Goal: Information Seeking & Learning: Check status

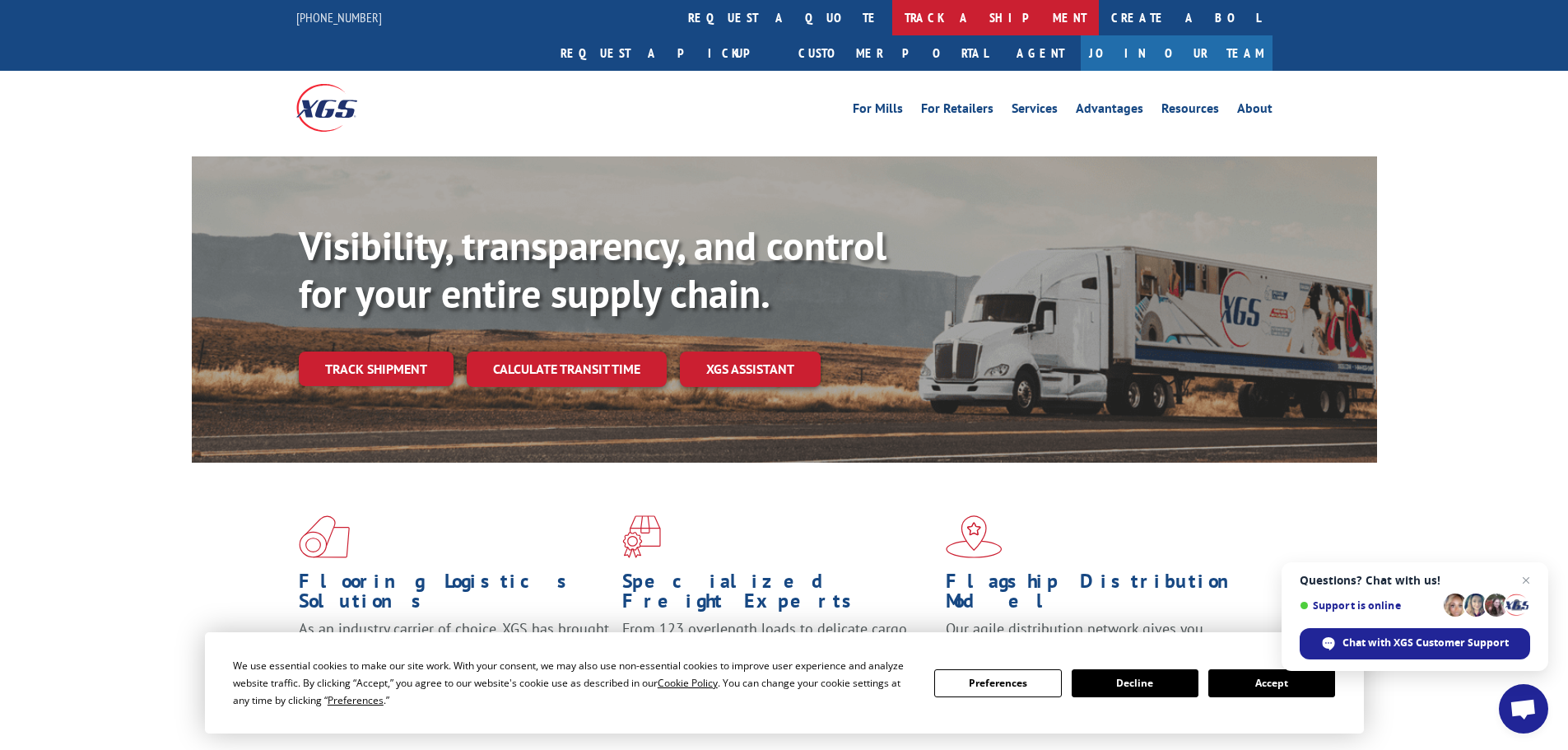
click at [892, 25] on link "track a shipment" at bounding box center [995, 17] width 207 height 36
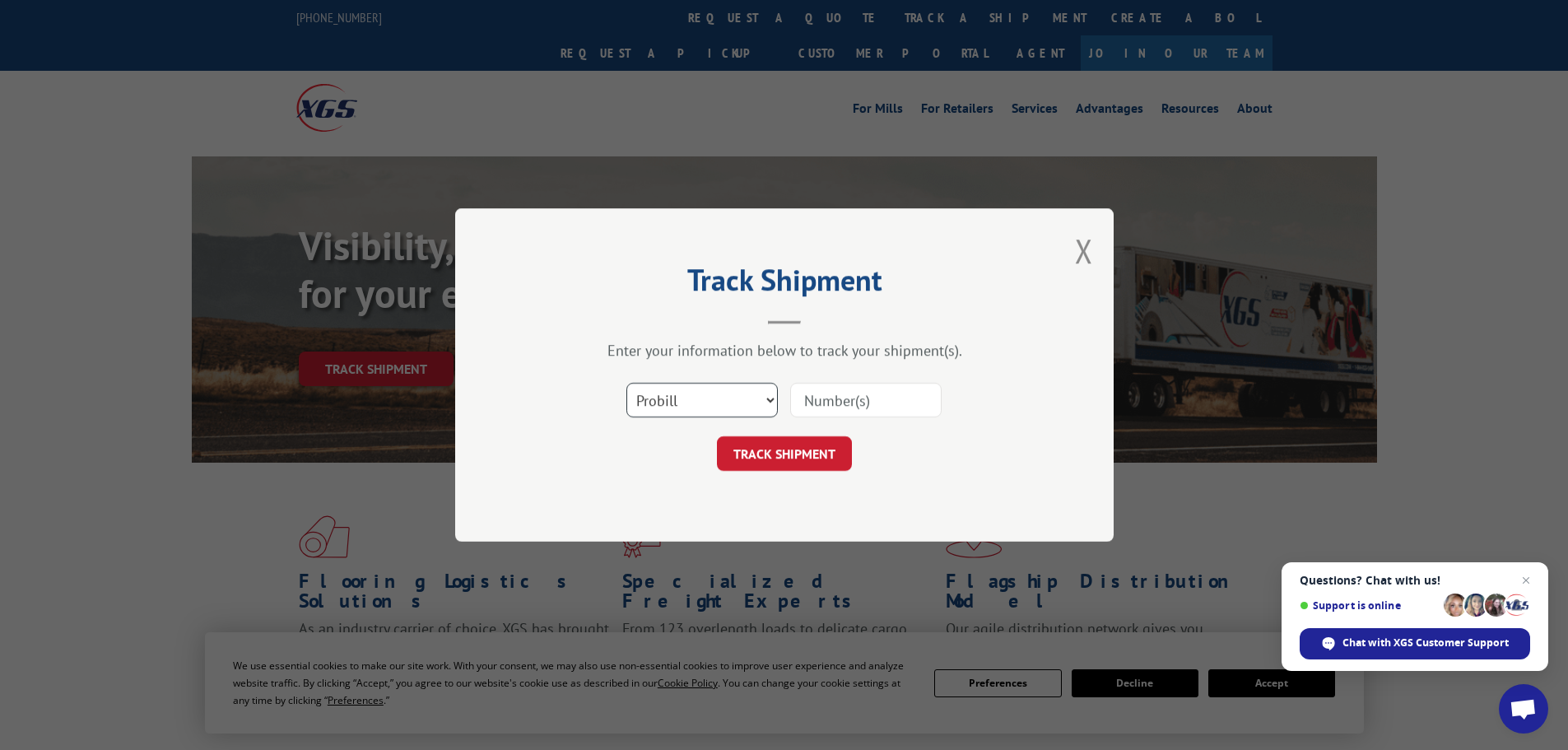
click at [691, 396] on select "Select category... Probill BOL PO" at bounding box center [702, 400] width 151 height 35
select select "bol"
click at [627, 382] on select "Select category... Probill BOL PO" at bounding box center [702, 400] width 151 height 35
click at [803, 392] on input at bounding box center [866, 400] width 151 height 35
paste input "7032194"
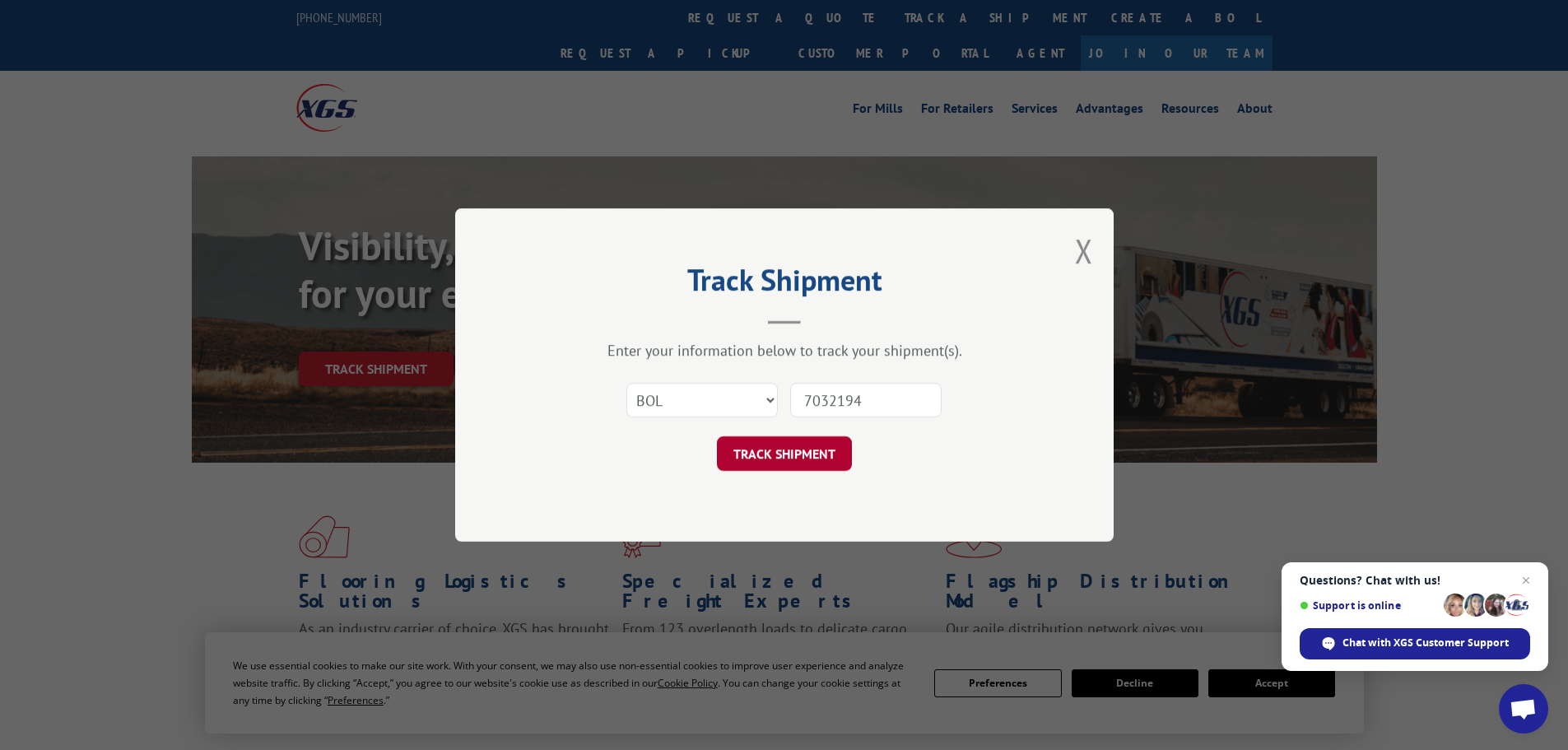
type input "7032194"
click at [774, 471] on button "TRACK SHIPMENT" at bounding box center [784, 454] width 135 height 35
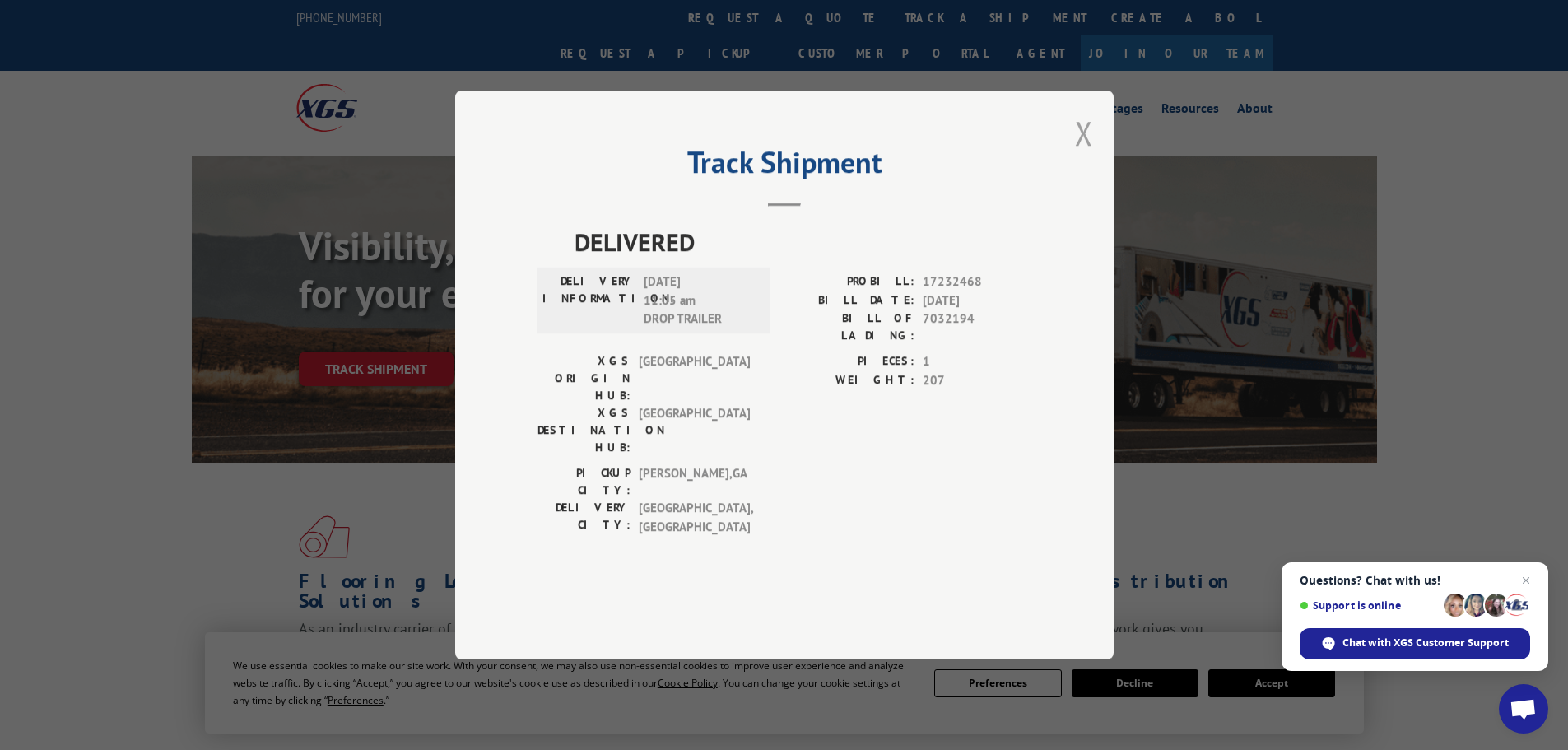
click at [1092, 155] on button "Close modal" at bounding box center [1084, 133] width 18 height 43
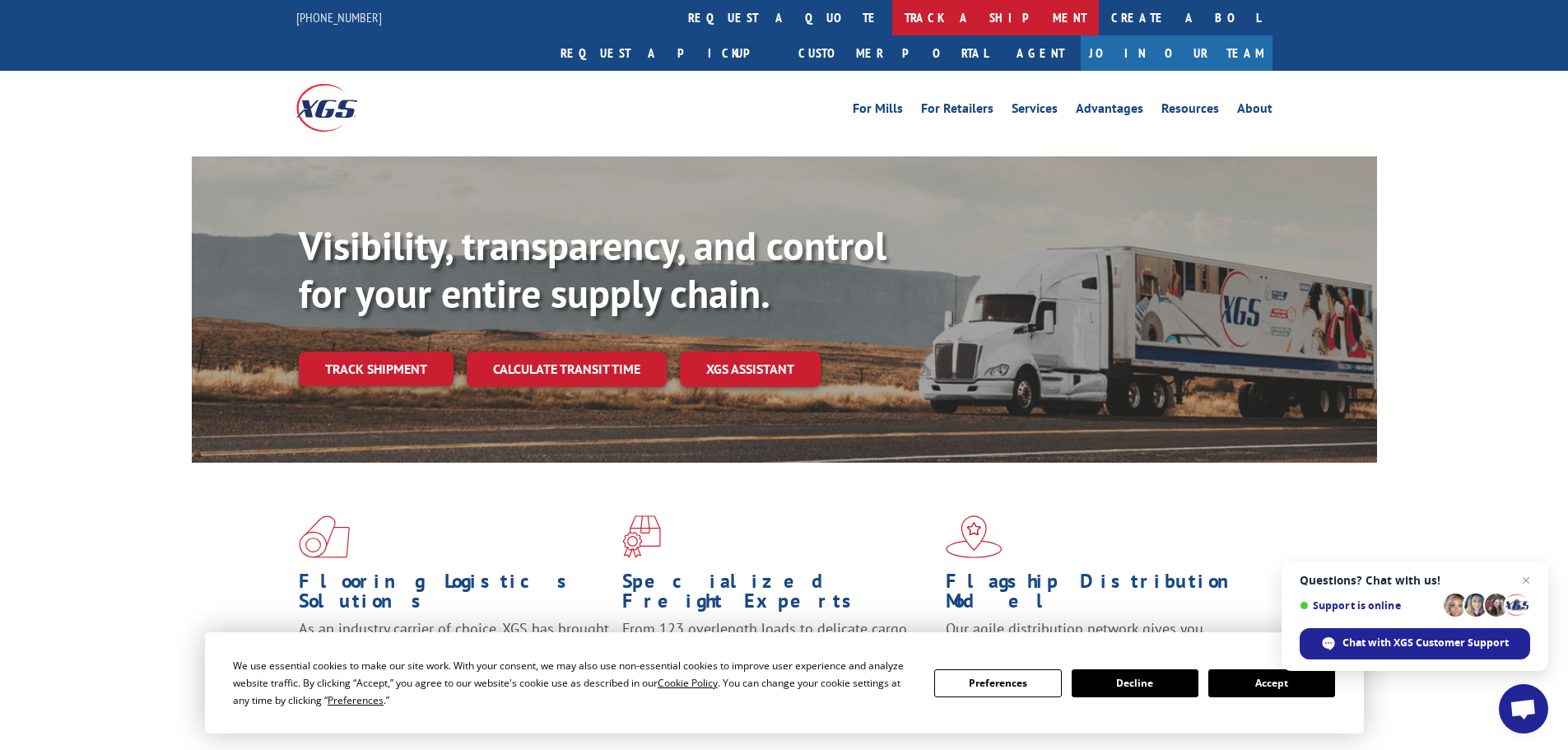
click at [892, 10] on link "track a shipment" at bounding box center [995, 17] width 207 height 36
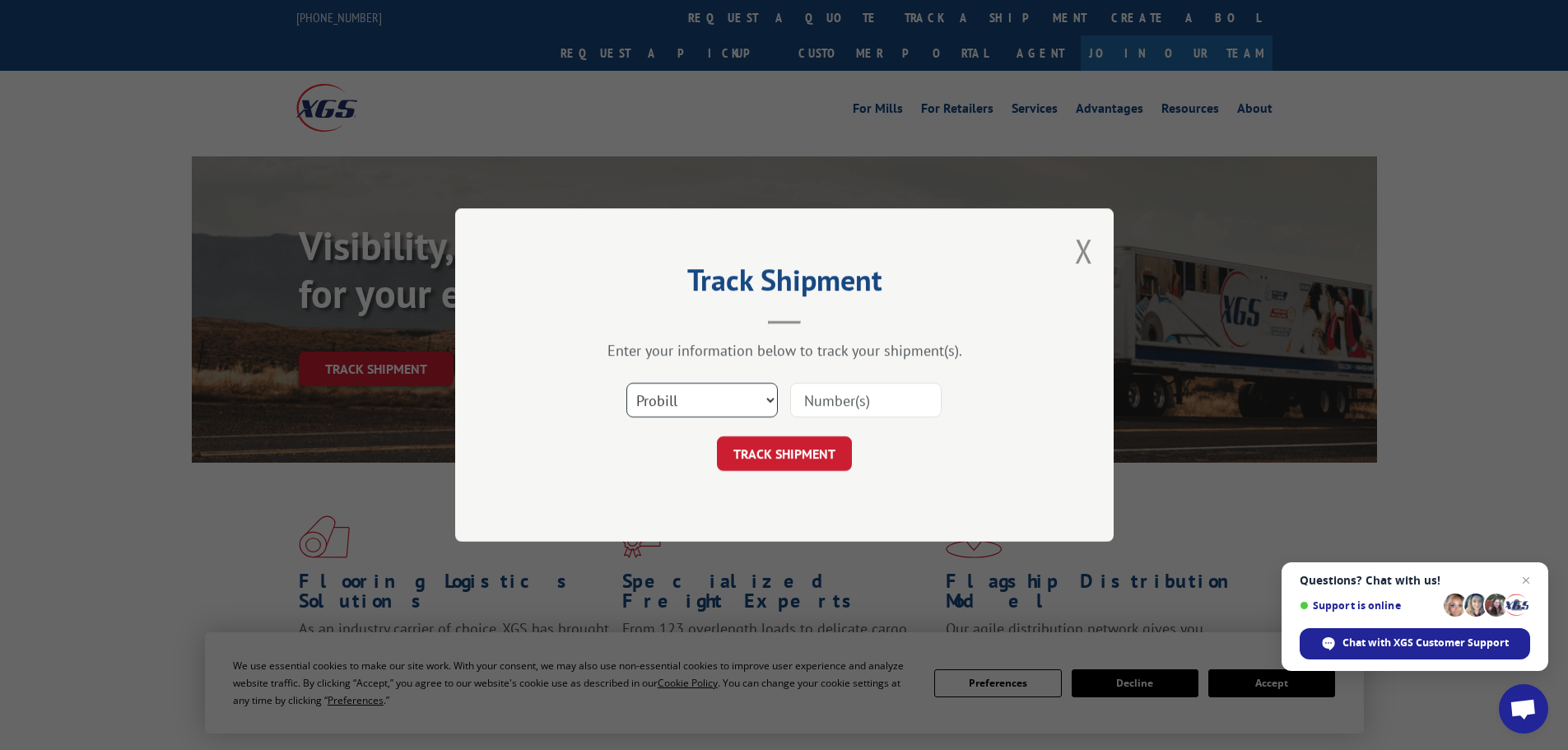
click at [717, 388] on select "Select category... Probill BOL PO" at bounding box center [702, 400] width 151 height 35
select select "bol"
click at [627, 382] on select "Select category... Probill BOL PO" at bounding box center [702, 400] width 151 height 35
paste input "7032194"
type input "7032194"
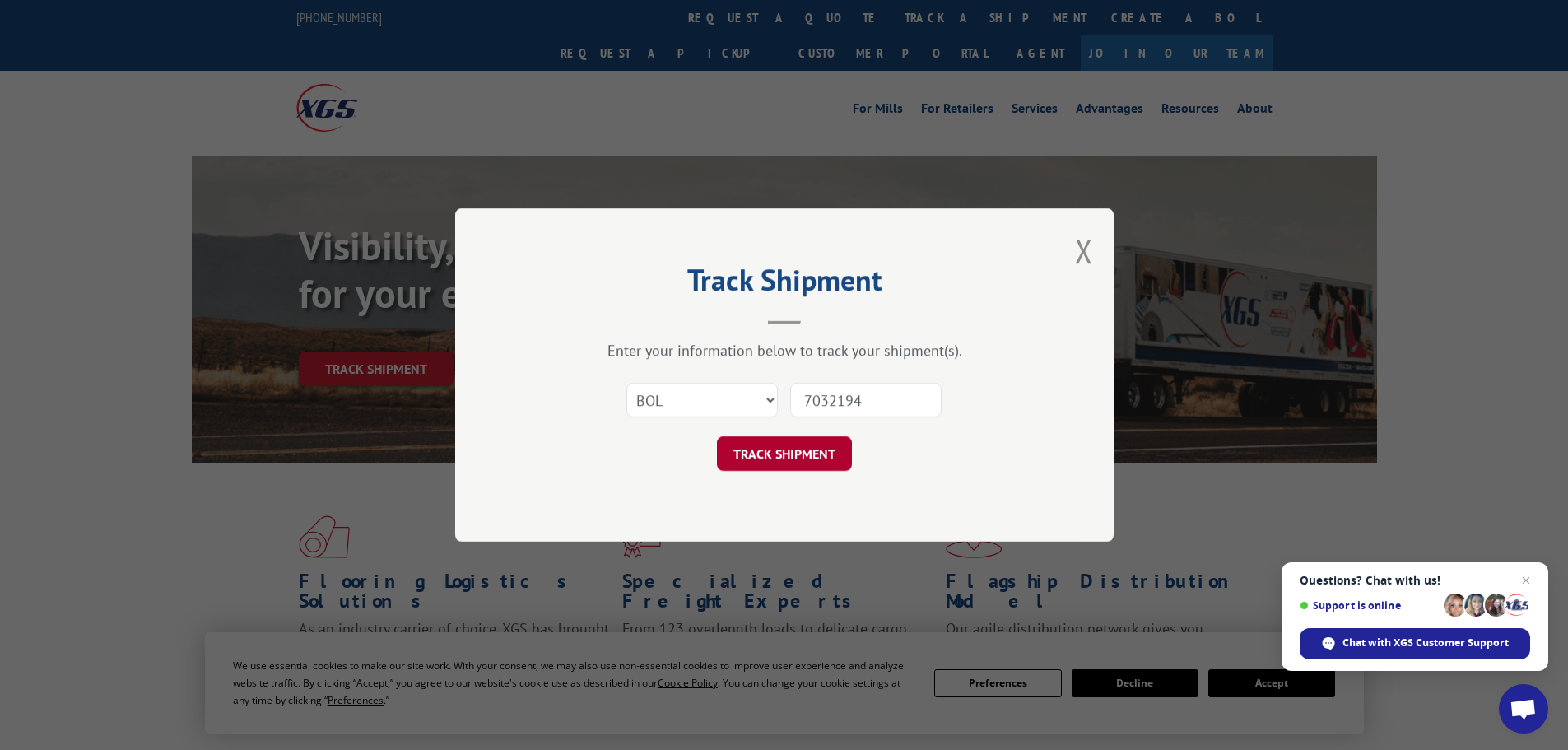
click at [790, 461] on button "TRACK SHIPMENT" at bounding box center [784, 454] width 135 height 35
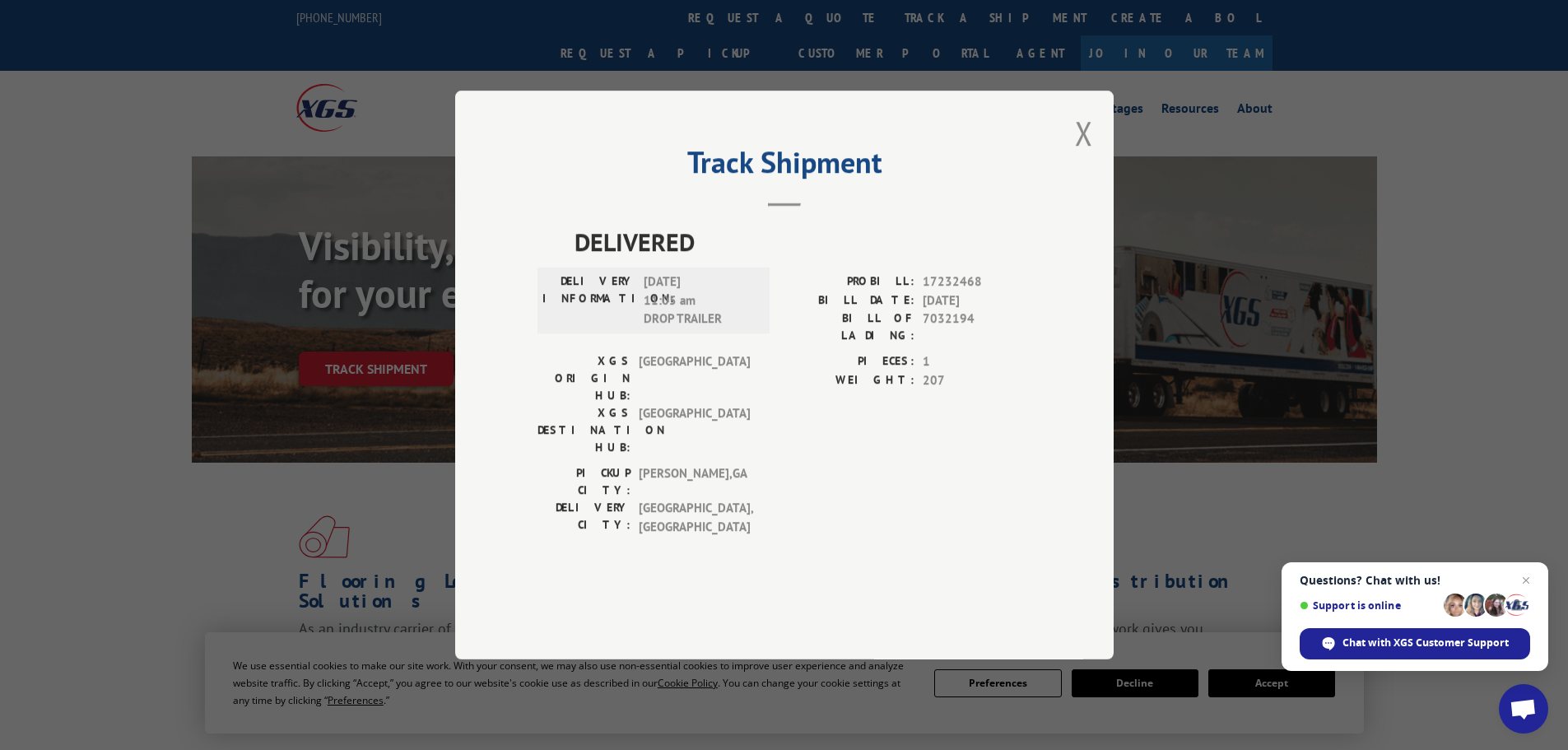
click at [1066, 196] on div "Track Shipment DELIVERED DELIVERY INFORMATION: [DATE] 11:05 am DROP TRAILER PRO…" at bounding box center [784, 375] width 658 height 569
click at [1072, 189] on div "Track Shipment DELIVERED DELIVERY INFORMATION: [DATE] 11:05 am DROP TRAILER PRO…" at bounding box center [784, 375] width 658 height 569
